Goal: Communication & Community: Participate in discussion

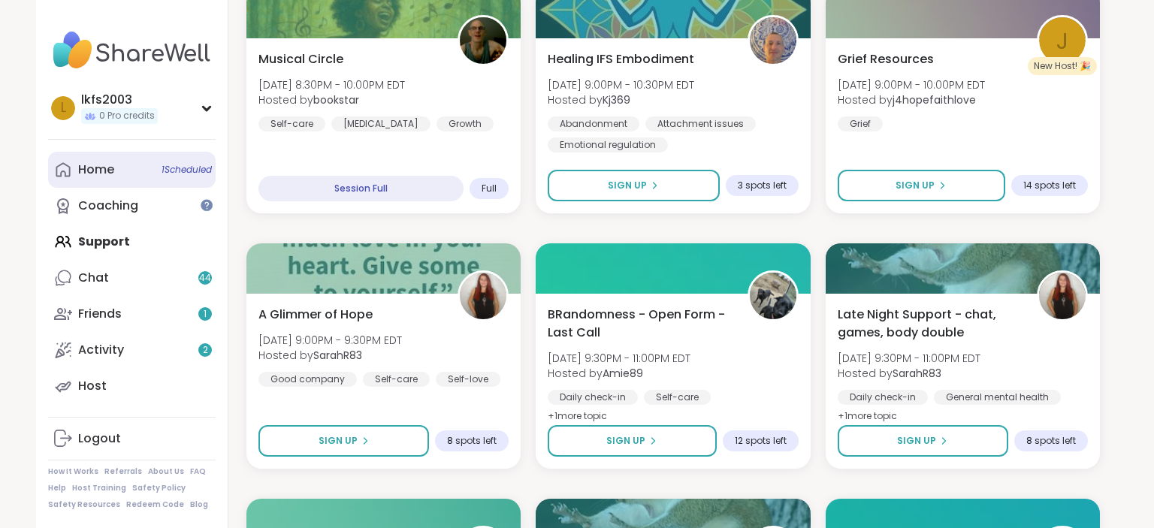
click at [156, 165] on link "Home 1 Scheduled" at bounding box center [132, 170] width 168 height 36
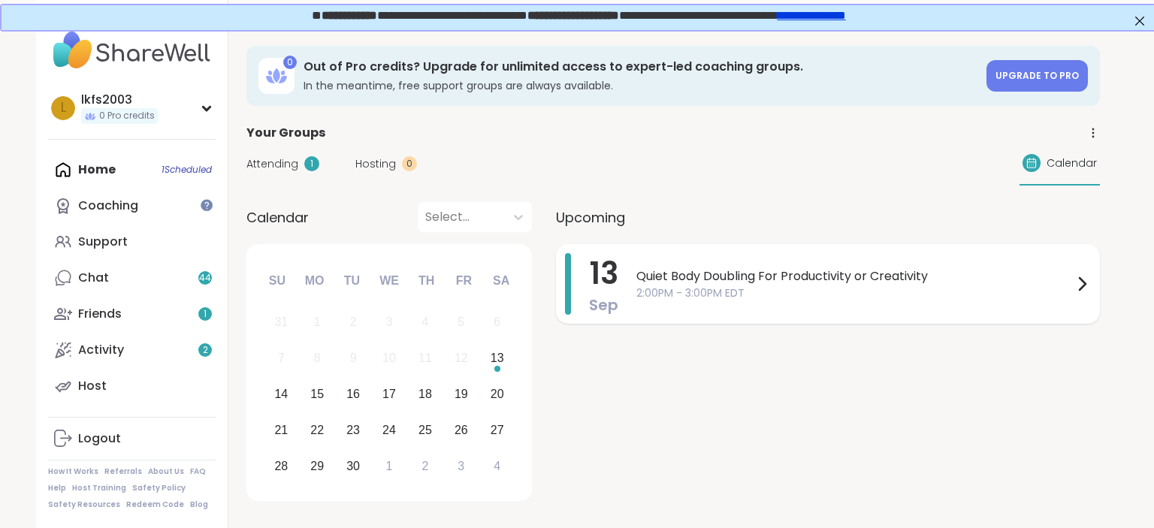
click at [637, 280] on span "Quiet Body Doubling For Productivity or Creativity" at bounding box center [855, 277] width 437 height 18
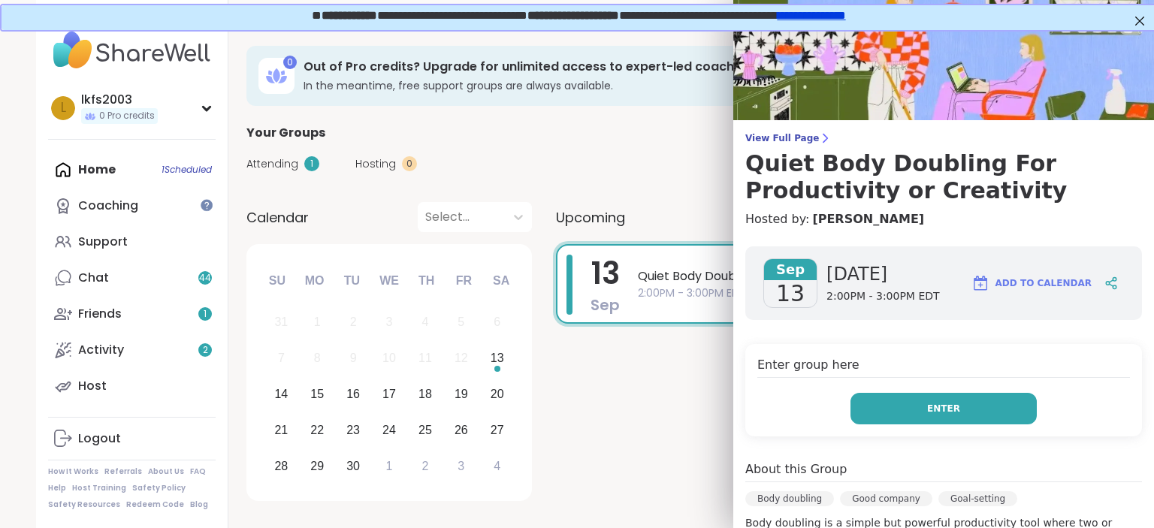
click at [909, 404] on button "Enter" at bounding box center [944, 409] width 186 height 32
click at [894, 416] on button "Enter" at bounding box center [944, 409] width 186 height 32
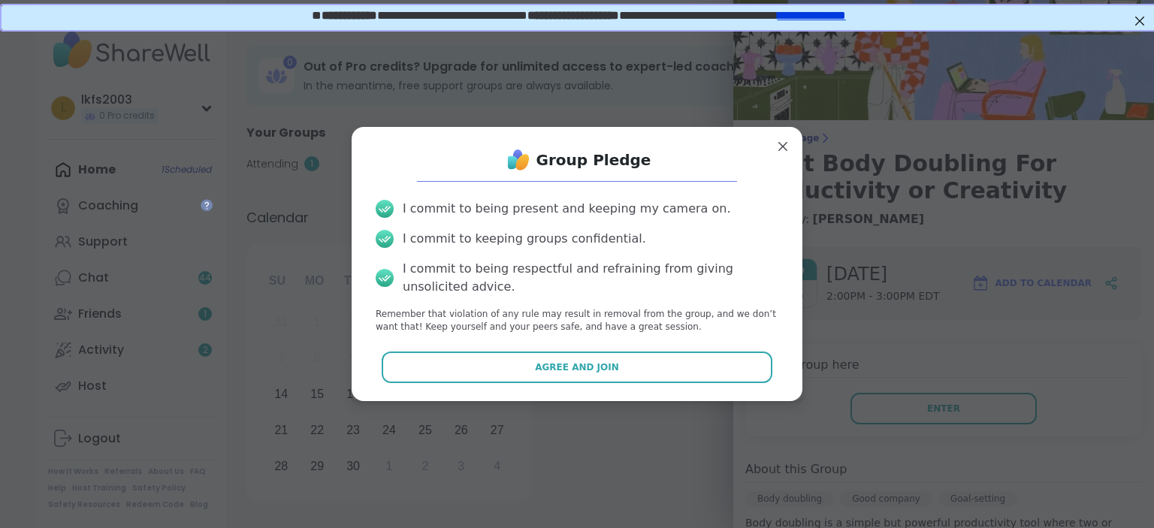
click at [773, 374] on div "Agree and Join" at bounding box center [577, 368] width 427 height 32
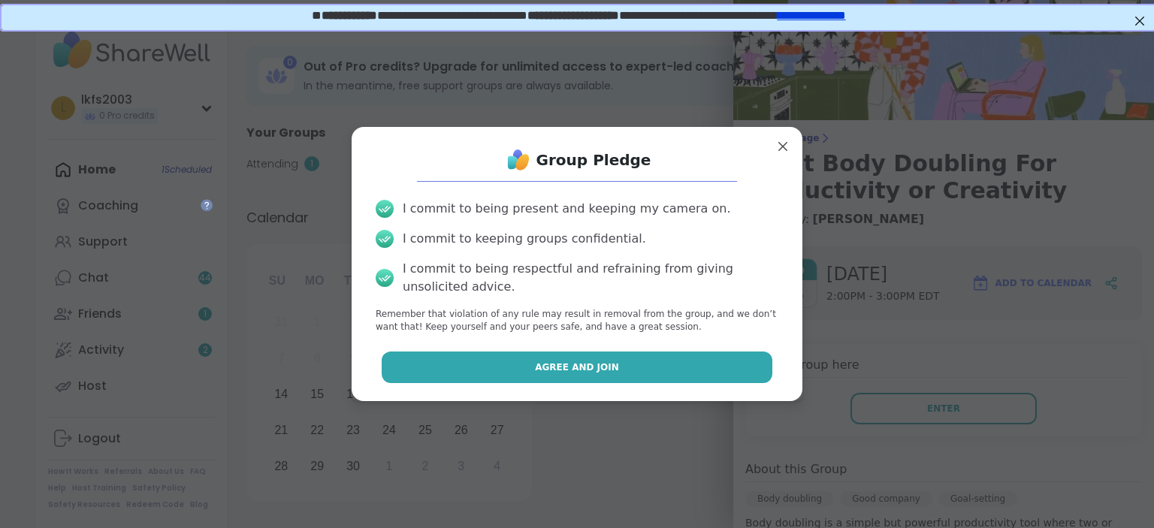
click at [749, 371] on button "Agree and Join" at bounding box center [578, 368] width 392 height 32
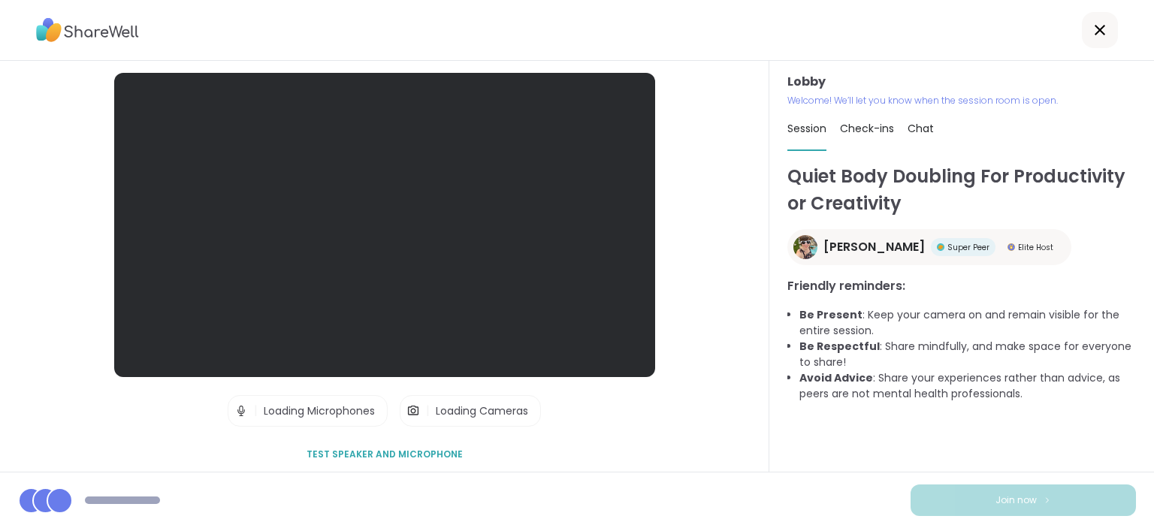
click at [856, 339] on li "Be Present : Keep your camera on and remain visible for the entire session." at bounding box center [968, 323] width 337 height 32
drag, startPoint x: 855, startPoint y: 92, endPoint x: 835, endPoint y: 75, distance: 26.2
click at [835, 75] on div "Lobby Welcome! We’ll let you know when the session room is open." at bounding box center [962, 90] width 349 height 35
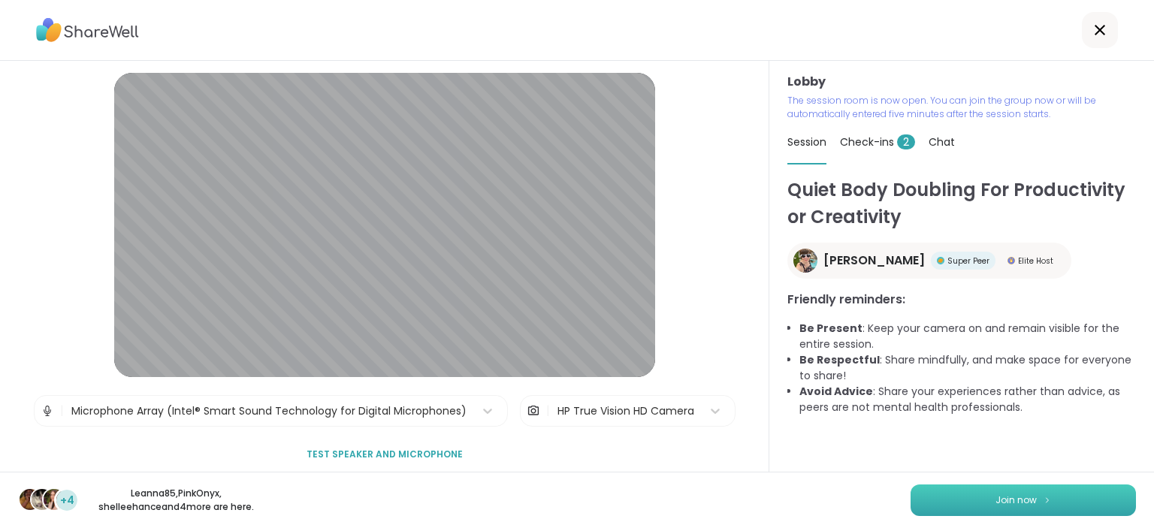
click at [999, 501] on span "Join now" at bounding box center [1016, 501] width 41 height 14
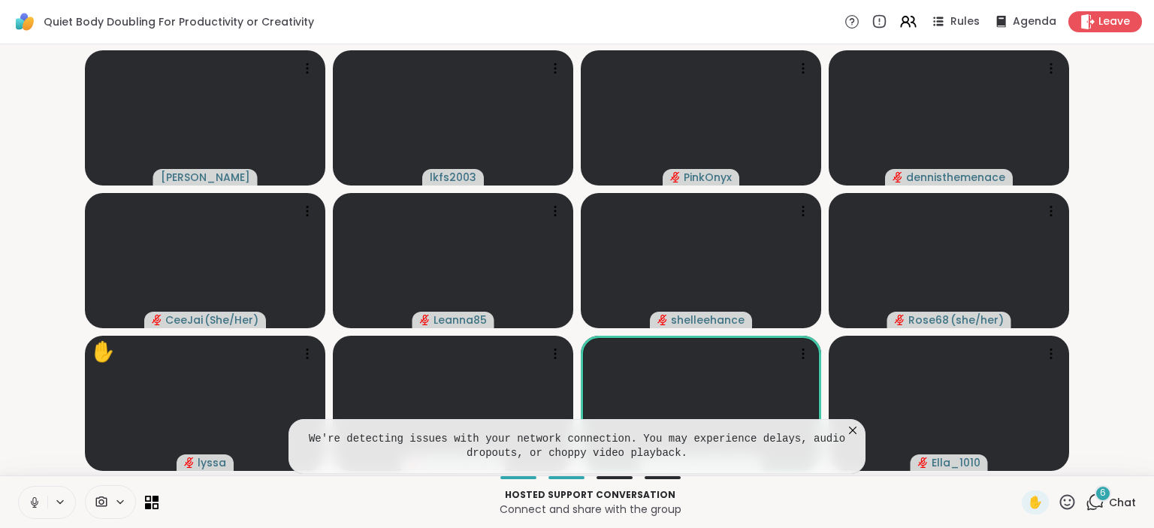
click at [852, 431] on icon at bounding box center [852, 430] width 15 height 15
